Goal: Find specific page/section

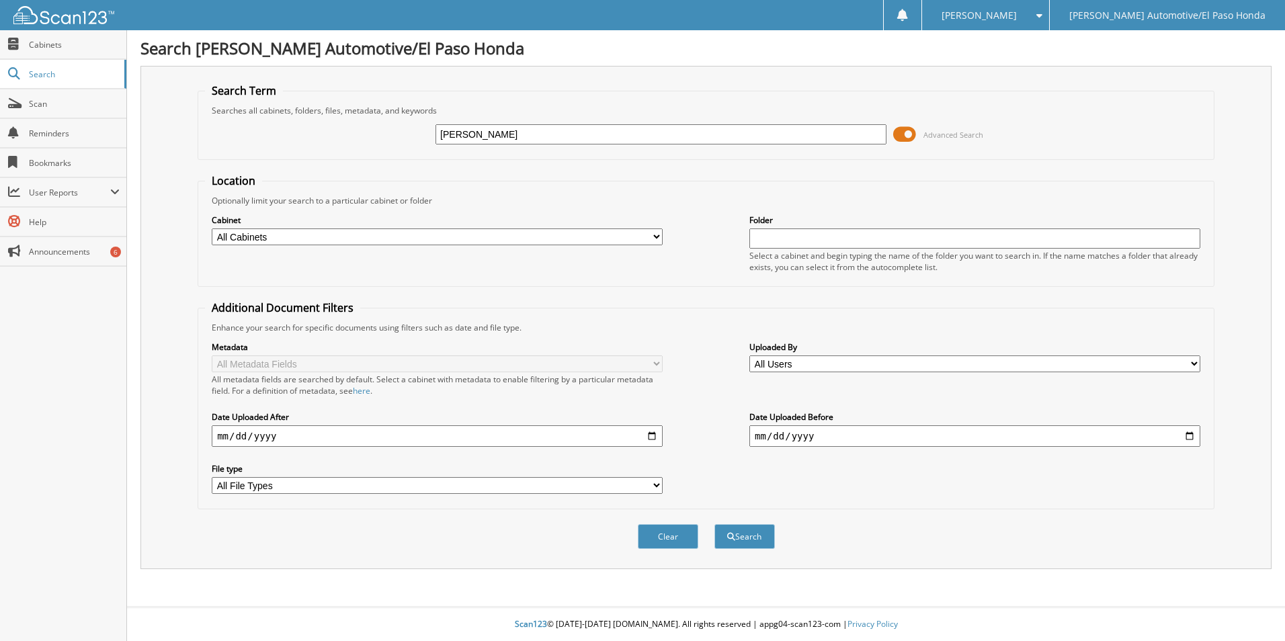
type input "[PERSON_NAME]"
click at [714, 524] on button "Search" at bounding box center [744, 536] width 60 height 25
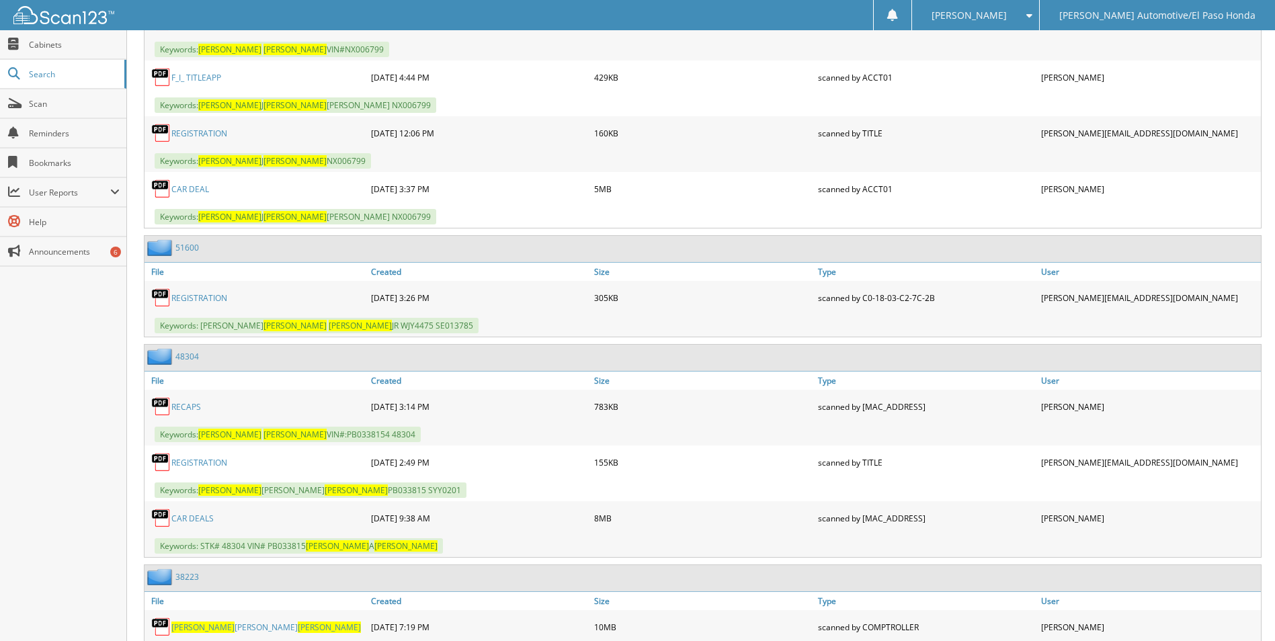
scroll to position [1142, 0]
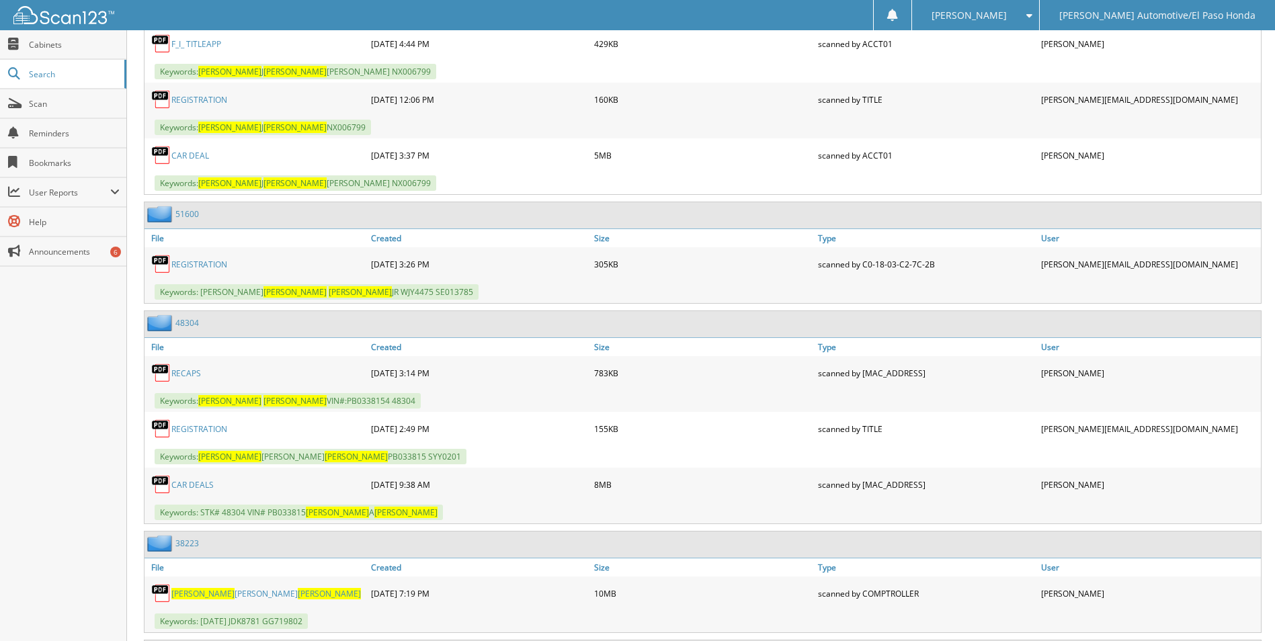
click at [188, 483] on link "CAR DEALS" at bounding box center [192, 484] width 42 height 11
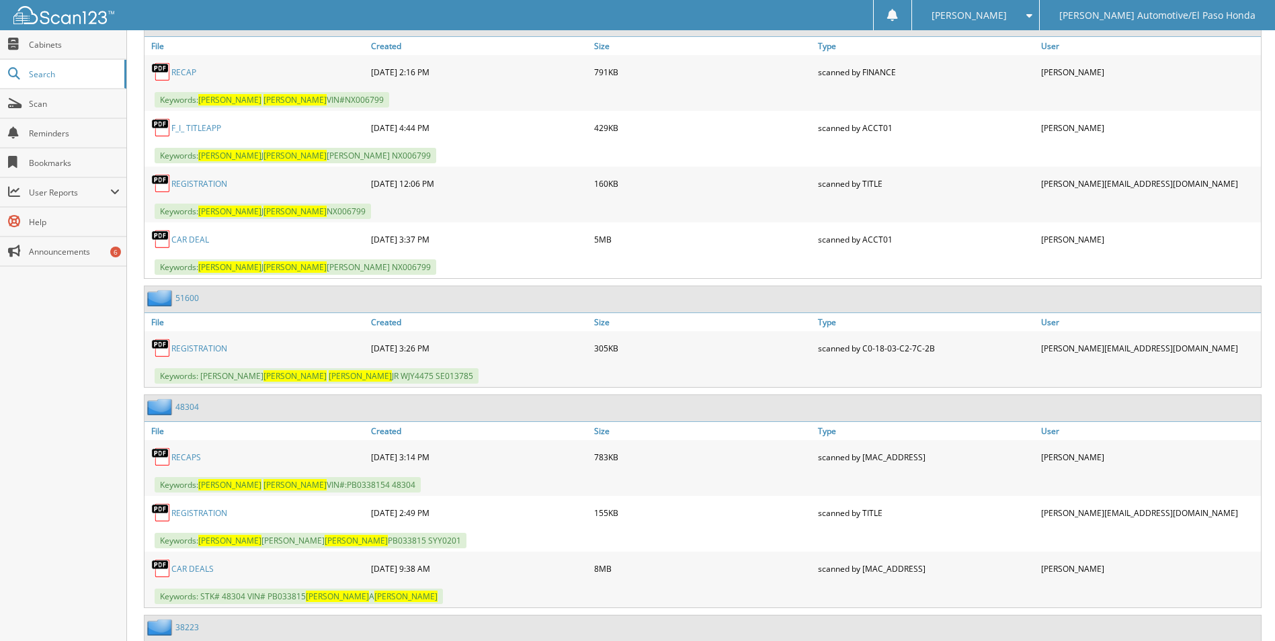
scroll to position [1057, 0]
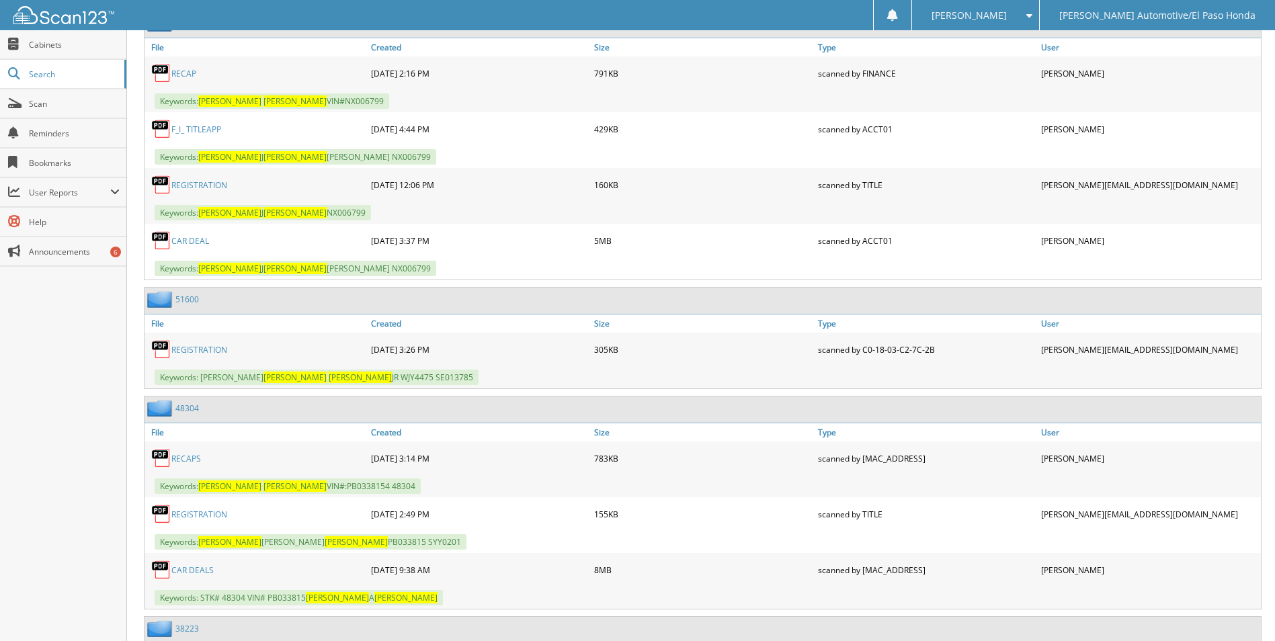
click at [184, 244] on link "CAR DEAL" at bounding box center [190, 240] width 38 height 11
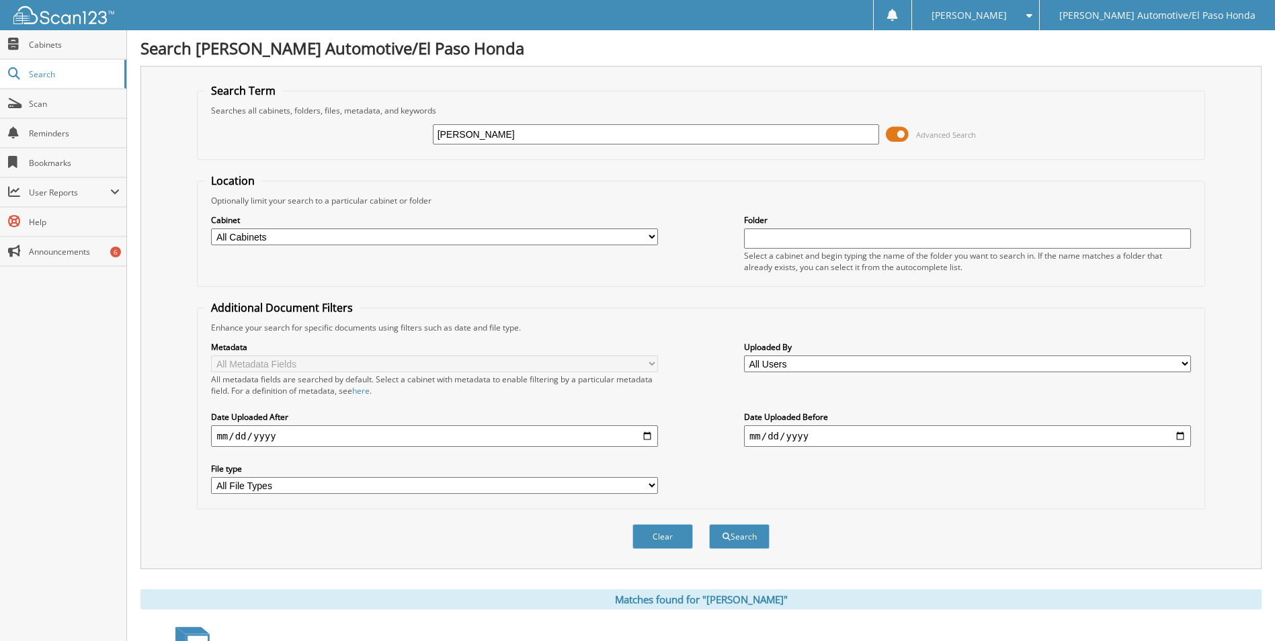
drag, startPoint x: 464, startPoint y: 134, endPoint x: 308, endPoint y: 131, distance: 155.2
click at [336, 131] on div "carlos flores Advanced Search" at bounding box center [700, 134] width 992 height 36
click at [564, 138] on input "griselda flores" at bounding box center [656, 134] width 447 height 20
type input "griselda flores"
click at [748, 535] on button "Search" at bounding box center [739, 536] width 60 height 25
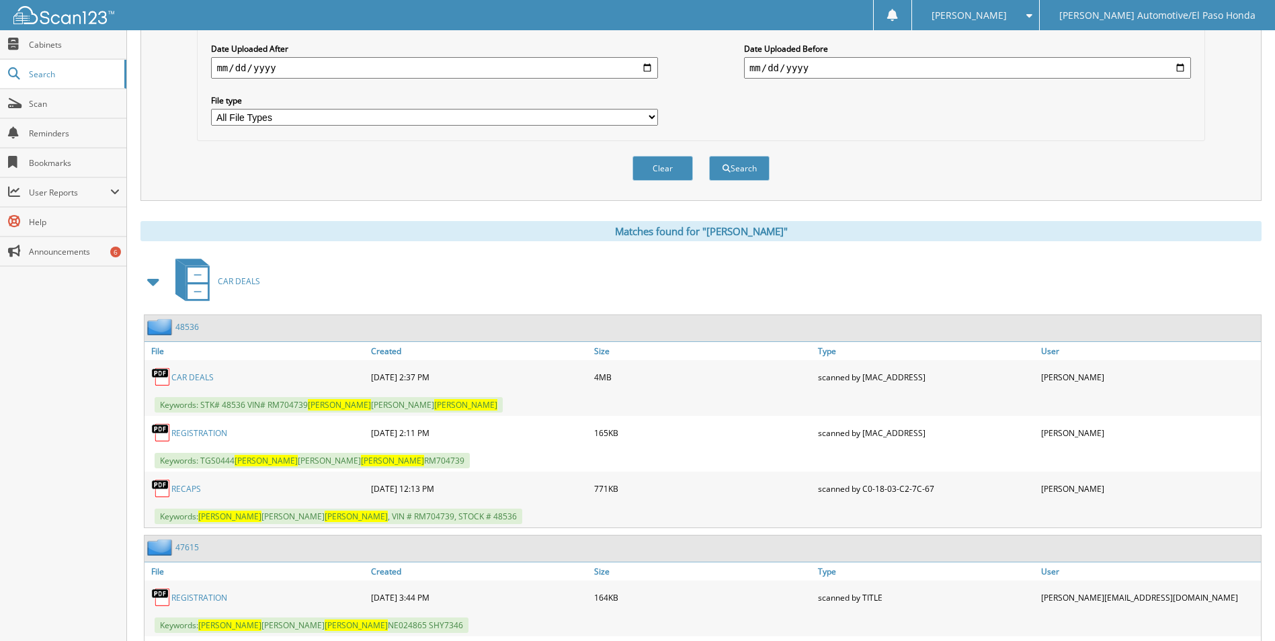
scroll to position [403, 0]
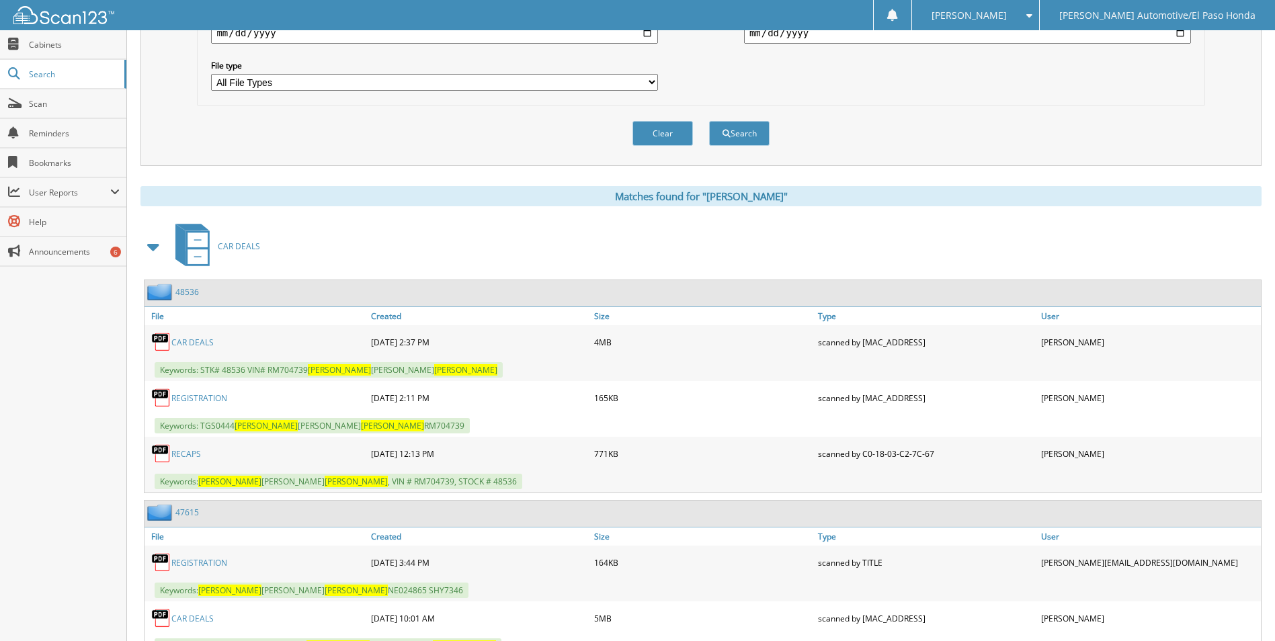
click at [204, 344] on link "CAR DEALS" at bounding box center [192, 342] width 42 height 11
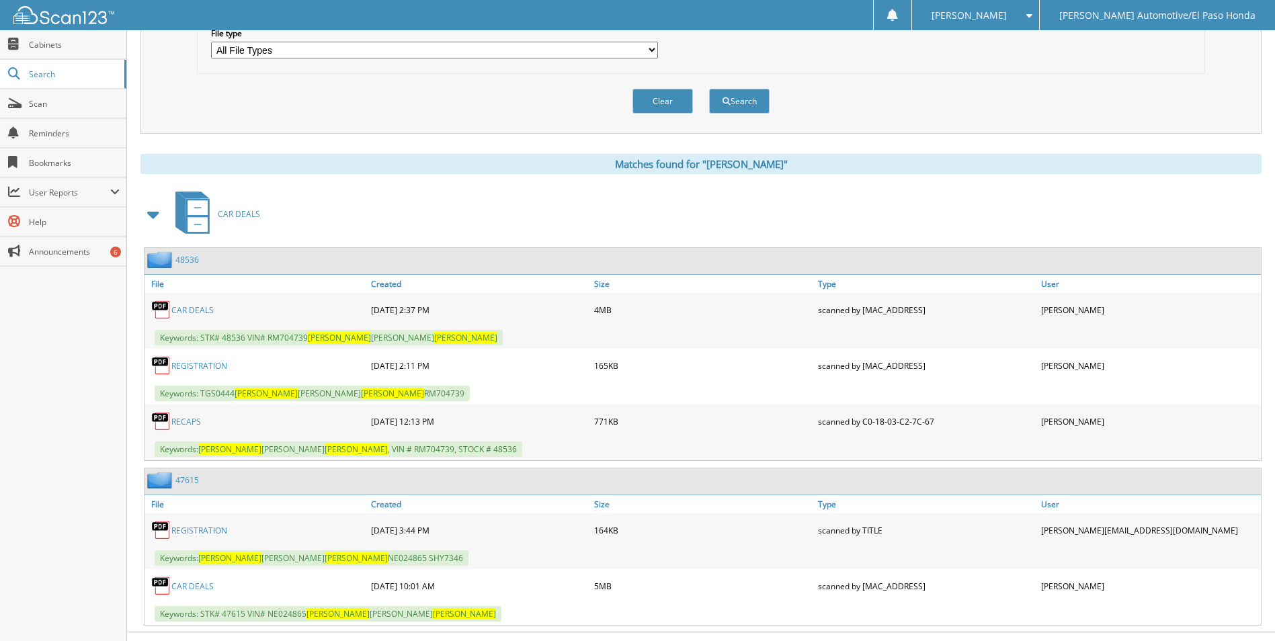
scroll to position [461, 0]
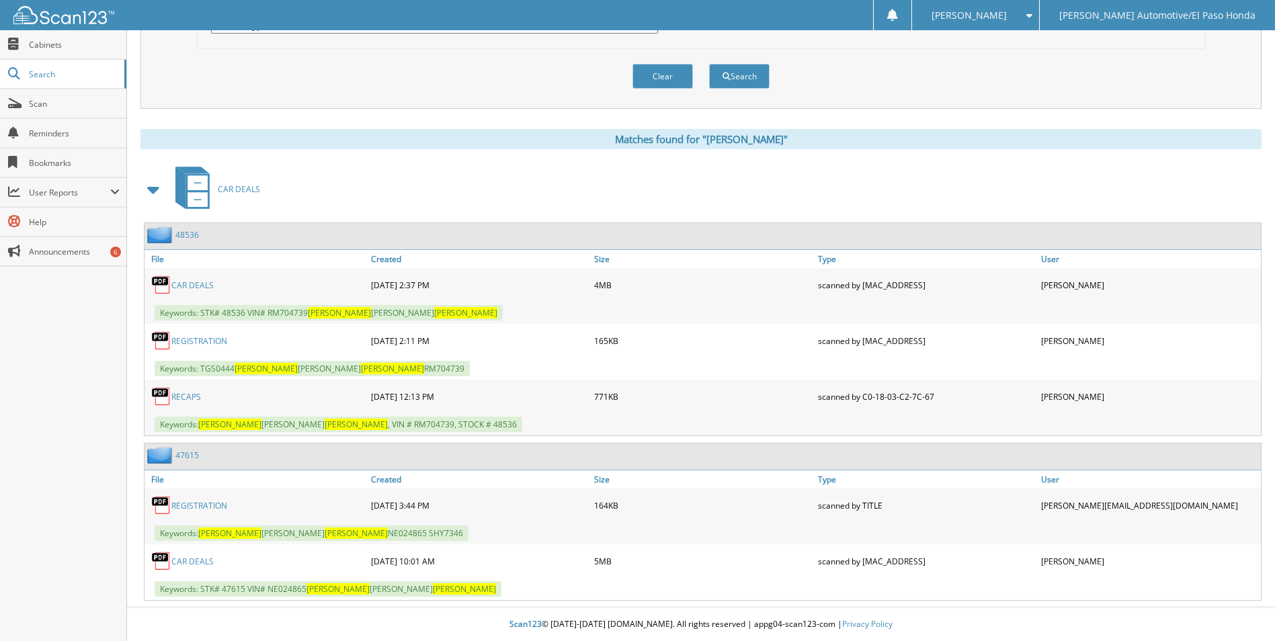
click at [187, 565] on link "CAR DEALS" at bounding box center [192, 561] width 42 height 11
click at [31, 73] on span "Search" at bounding box center [73, 74] width 89 height 11
